Goal: Transaction & Acquisition: Purchase product/service

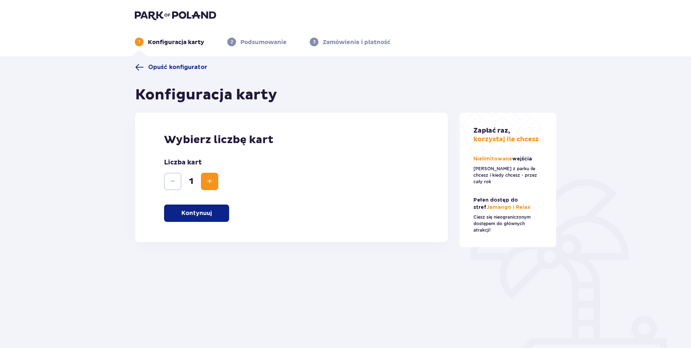
click at [207, 180] on span "Zwiększ" at bounding box center [209, 181] width 9 height 9
click at [205, 218] on button "Kontynuuj" at bounding box center [196, 213] width 65 height 17
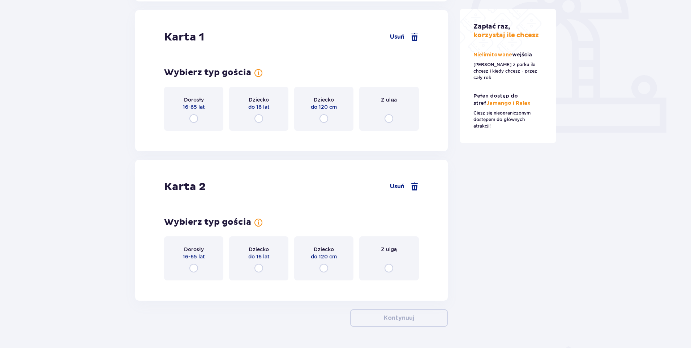
scroll to position [242, 0]
click at [196, 117] on input "radio" at bounding box center [193, 117] width 9 height 9
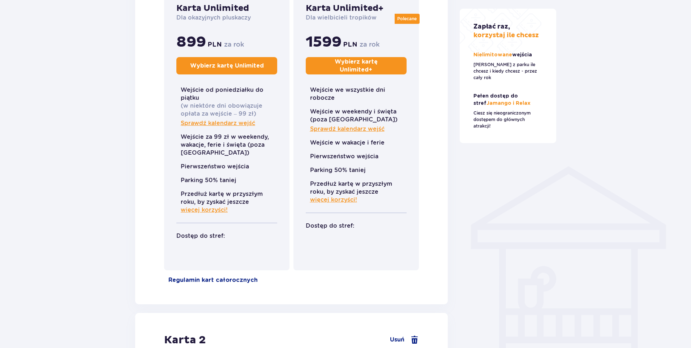
scroll to position [417, 0]
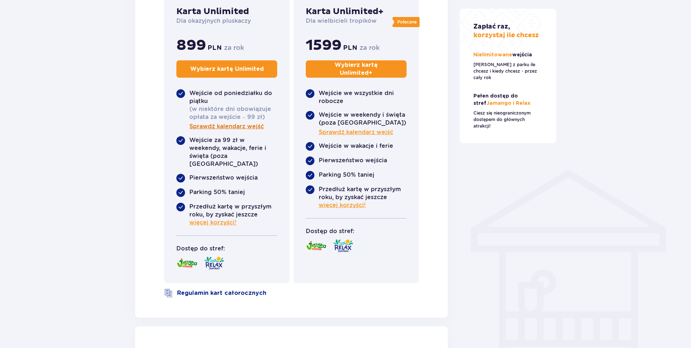
click at [227, 125] on span "Sprawdź kalendarz wejść" at bounding box center [226, 127] width 74 height 8
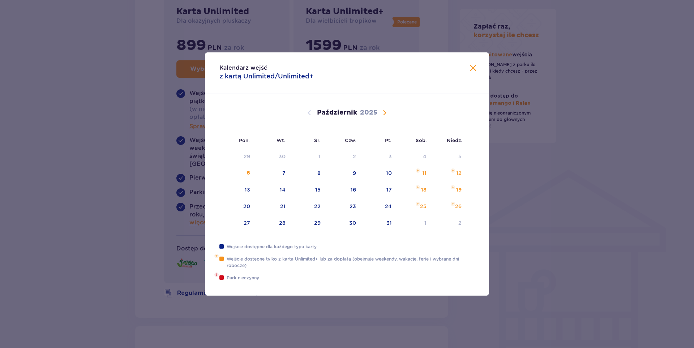
click at [383, 116] on span "Calendar" at bounding box center [384, 112] width 9 height 9
click at [382, 114] on span "Calendar" at bounding box center [384, 112] width 9 height 9
click at [386, 111] on span "Calendar" at bounding box center [384, 112] width 9 height 9
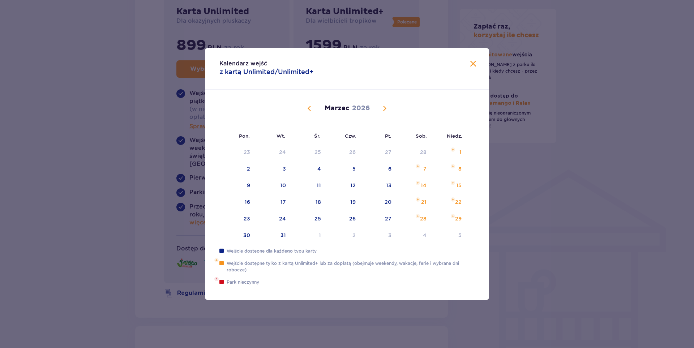
click at [386, 111] on span "Calendar" at bounding box center [384, 108] width 9 height 9
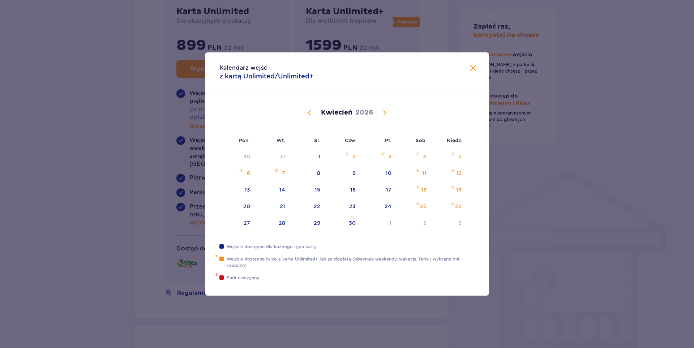
click at [386, 111] on span "Calendar" at bounding box center [384, 112] width 9 height 9
click at [387, 112] on span "Calendar" at bounding box center [384, 112] width 9 height 9
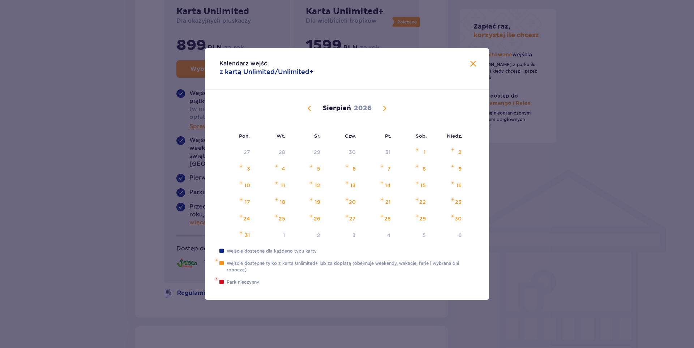
click at [387, 112] on span "Calendar" at bounding box center [384, 108] width 9 height 9
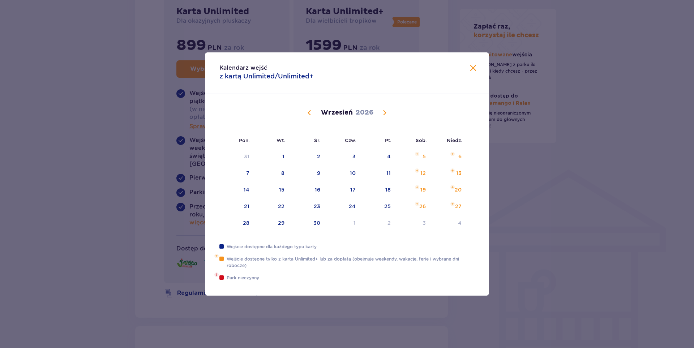
click at [472, 70] on span "Zamknij" at bounding box center [473, 68] width 9 height 9
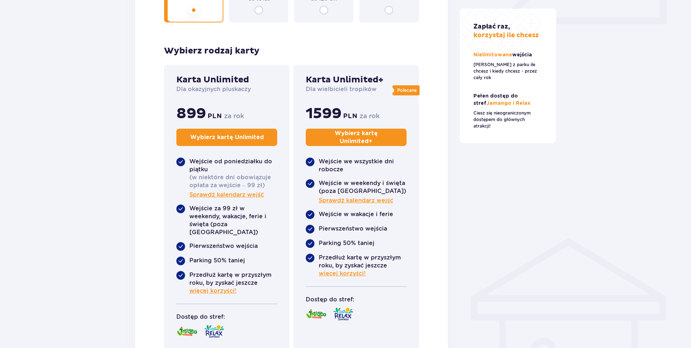
scroll to position [345, 0]
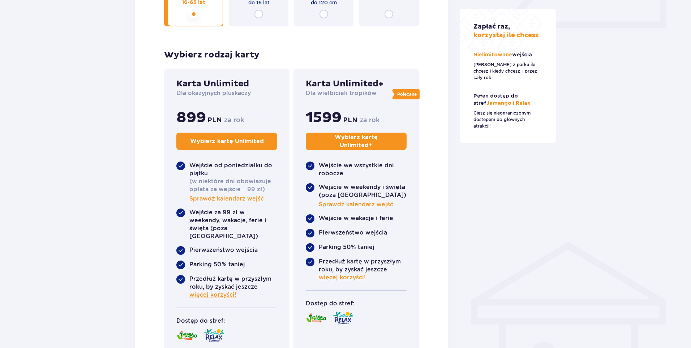
click at [214, 138] on p "Wybierz kartę Unlimited" at bounding box center [227, 141] width 74 height 8
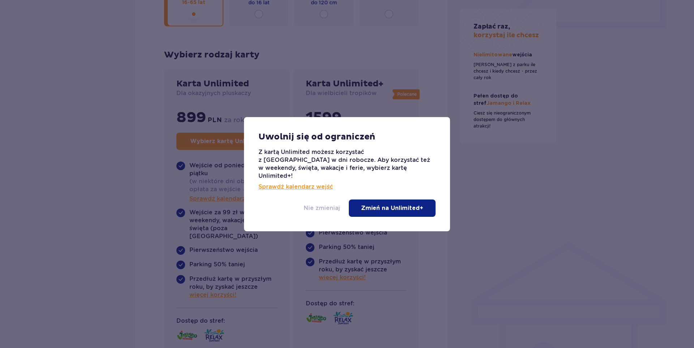
click at [339, 204] on p "Nie zmieniaj" at bounding box center [322, 208] width 37 height 8
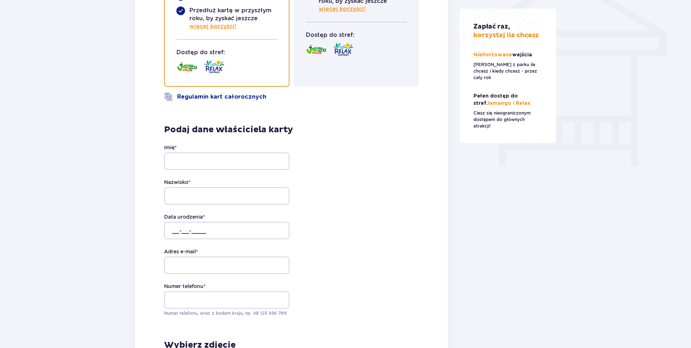
scroll to position [398, 0]
